Goal: Book appointment/travel/reservation

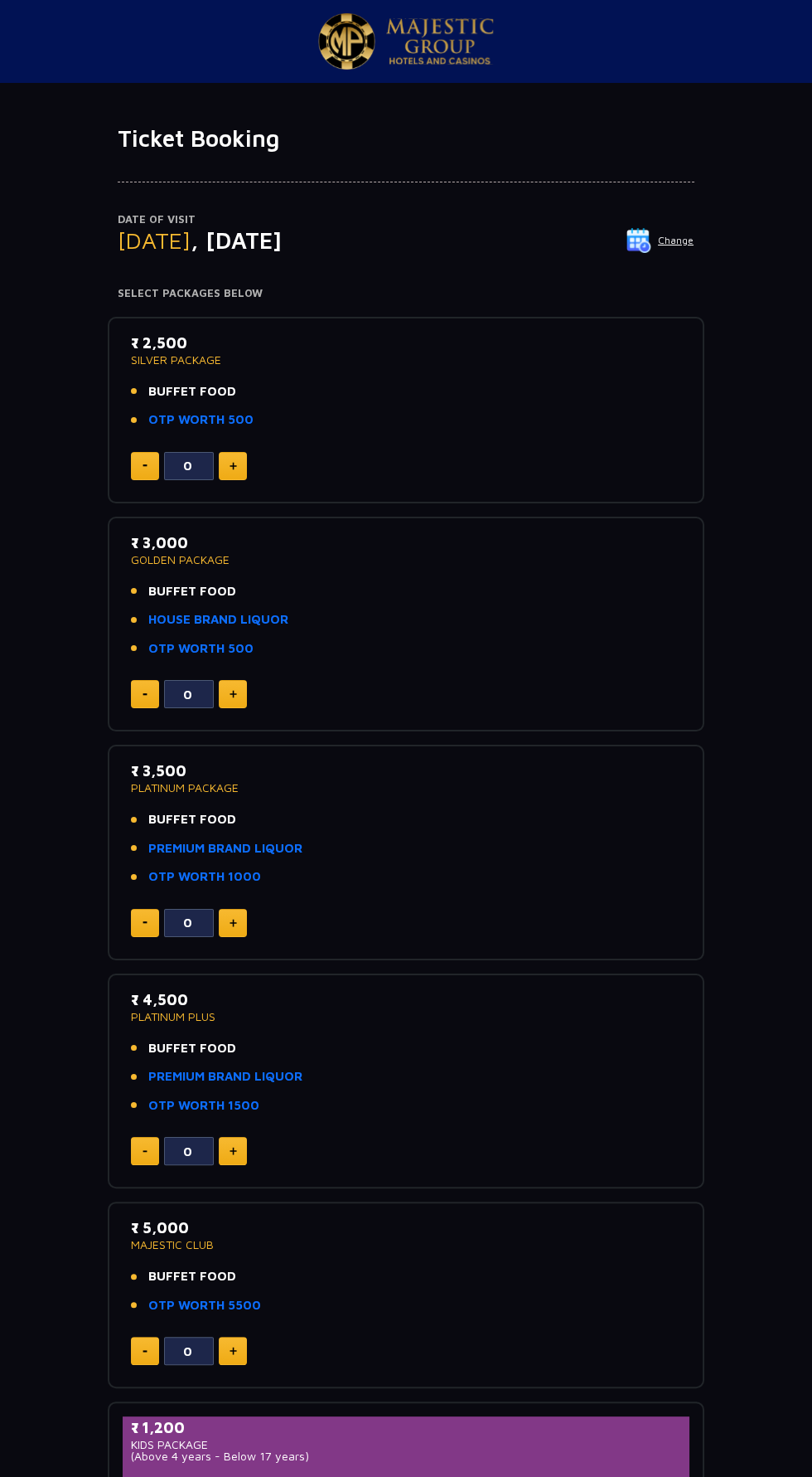
click at [232, 462] on img at bounding box center [233, 465] width 7 height 8
type input "1"
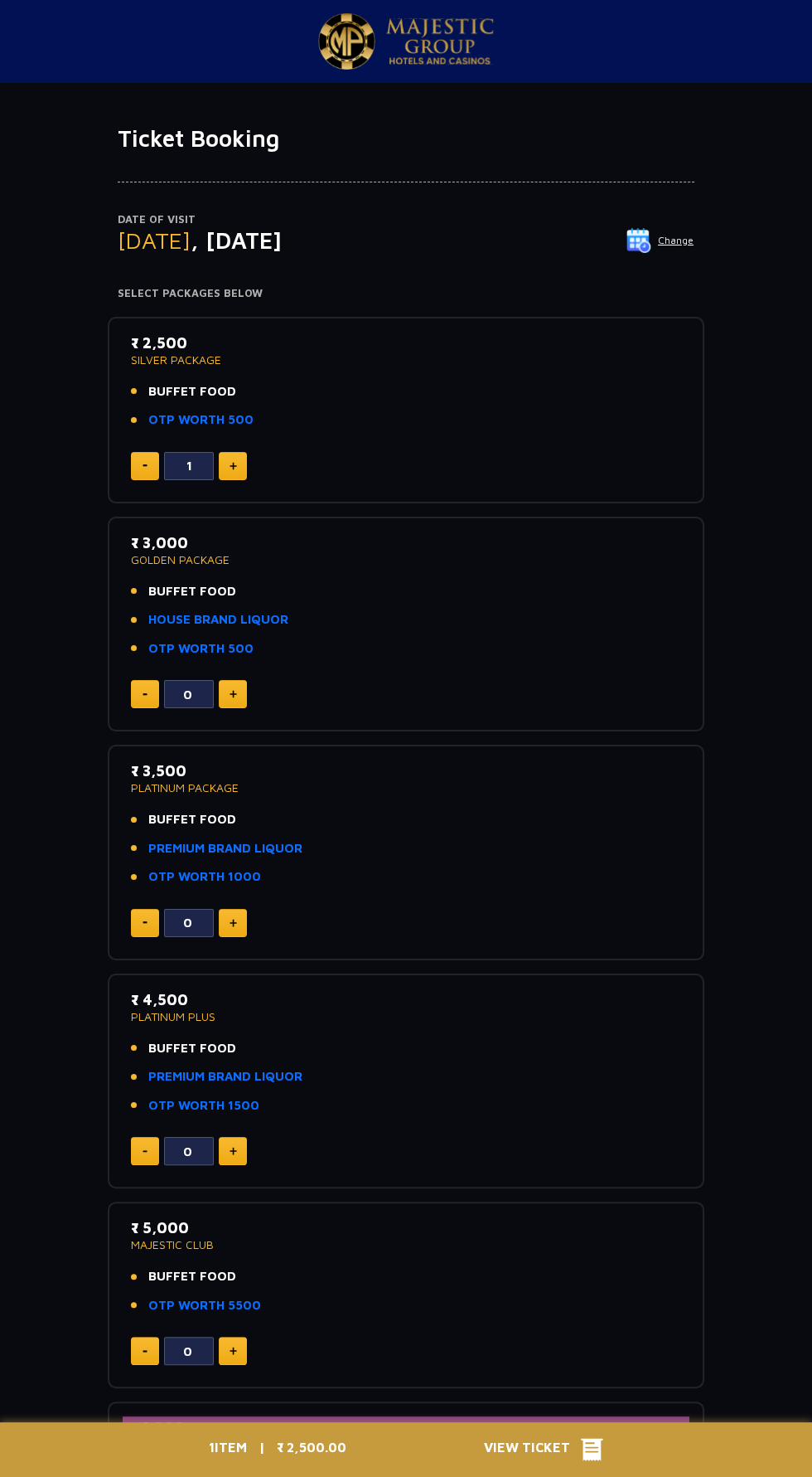
click at [232, 464] on img at bounding box center [233, 465] width 7 height 8
type input "3"
